Goal: Information Seeking & Learning: Learn about a topic

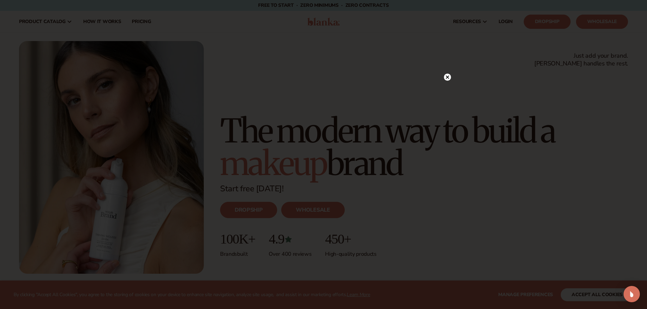
click at [446, 76] on circle at bounding box center [447, 77] width 7 height 7
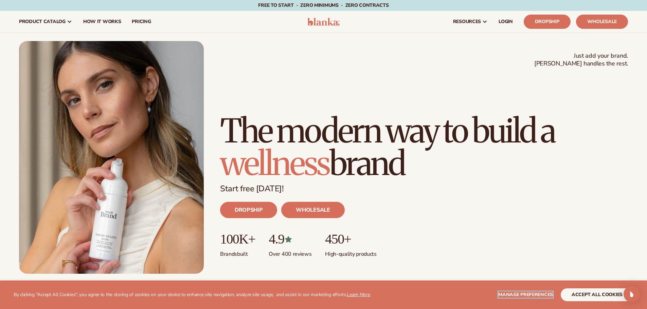
click at [522, 293] on span "Manage preferences" at bounding box center [525, 295] width 55 height 6
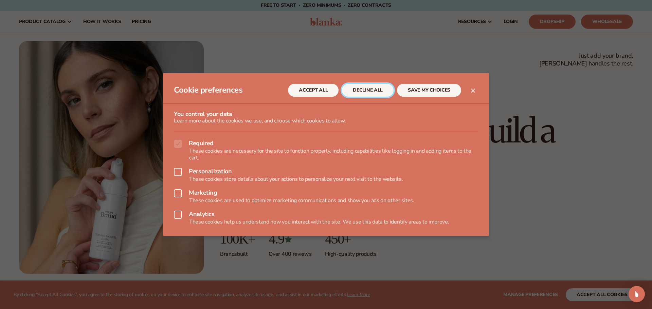
click at [371, 91] on button "DECLINE ALL" at bounding box center [368, 90] width 52 height 13
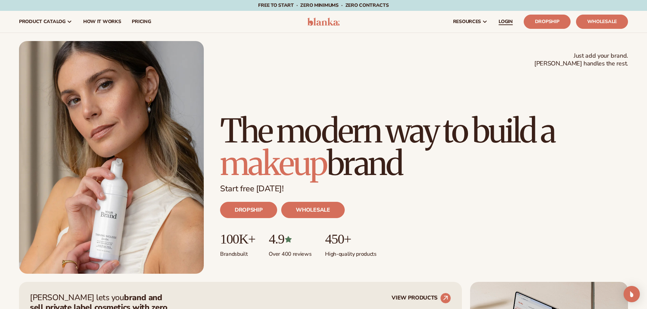
click at [505, 21] on span "LOGIN" at bounding box center [506, 21] width 14 height 5
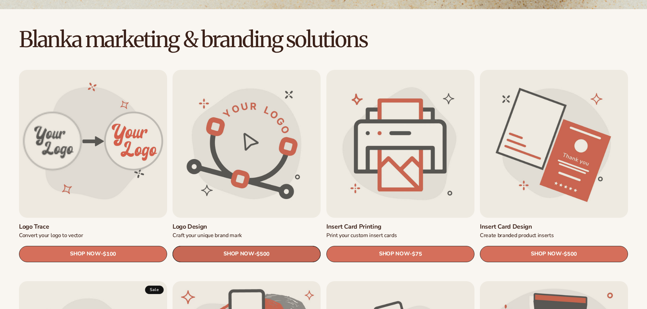
scroll to position [170, 0]
click at [243, 223] on link "Logo design" at bounding box center [247, 226] width 148 height 7
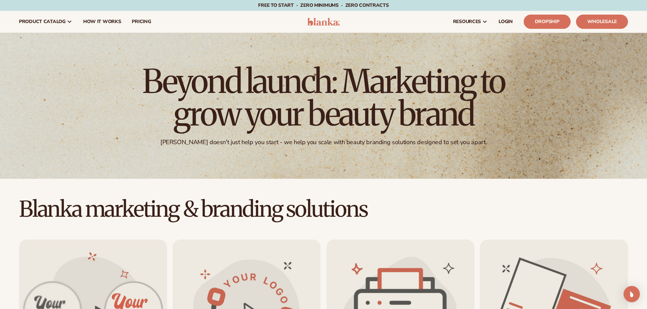
click at [546, 17] on link "Dropship" at bounding box center [547, 22] width 47 height 14
click at [546, 20] on link "Dropship" at bounding box center [547, 22] width 47 height 14
click at [139, 20] on span "pricing" at bounding box center [141, 21] width 19 height 5
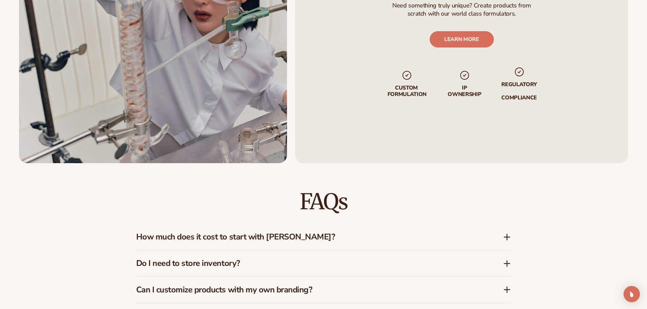
scroll to position [1081, 0]
